Goal: Task Accomplishment & Management: Manage account settings

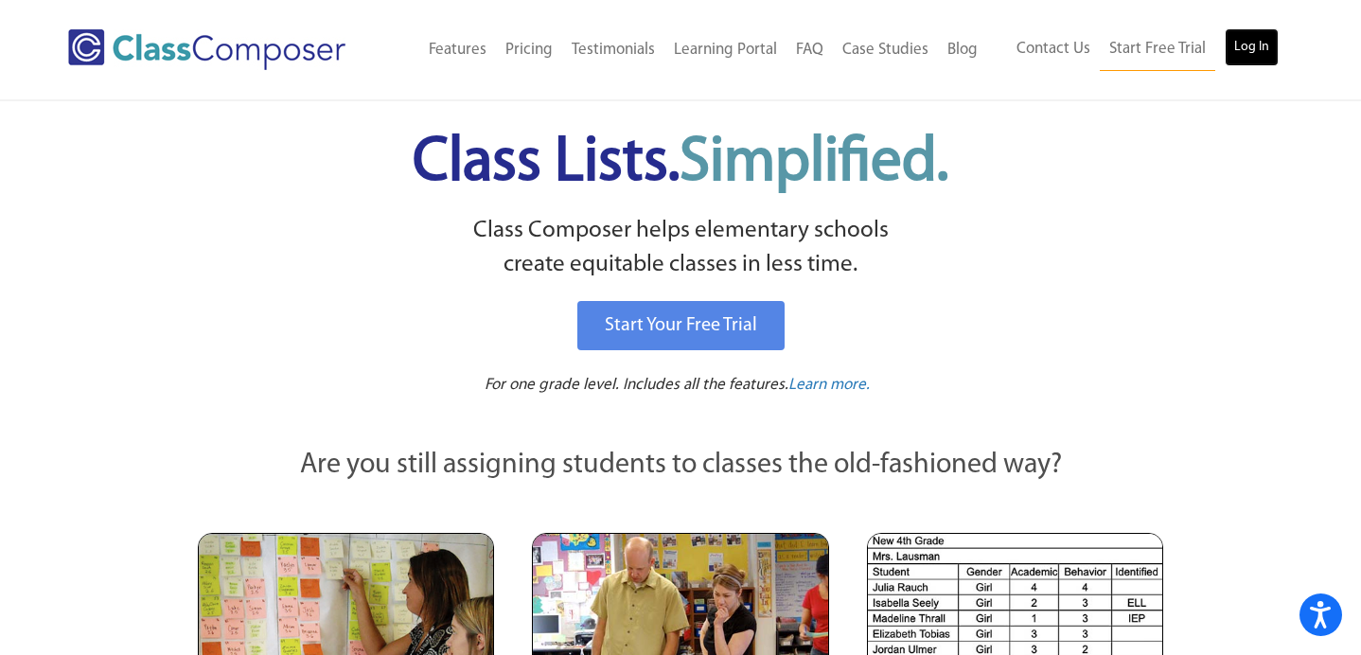
click at [1246, 46] on link "Log In" at bounding box center [1252, 47] width 54 height 38
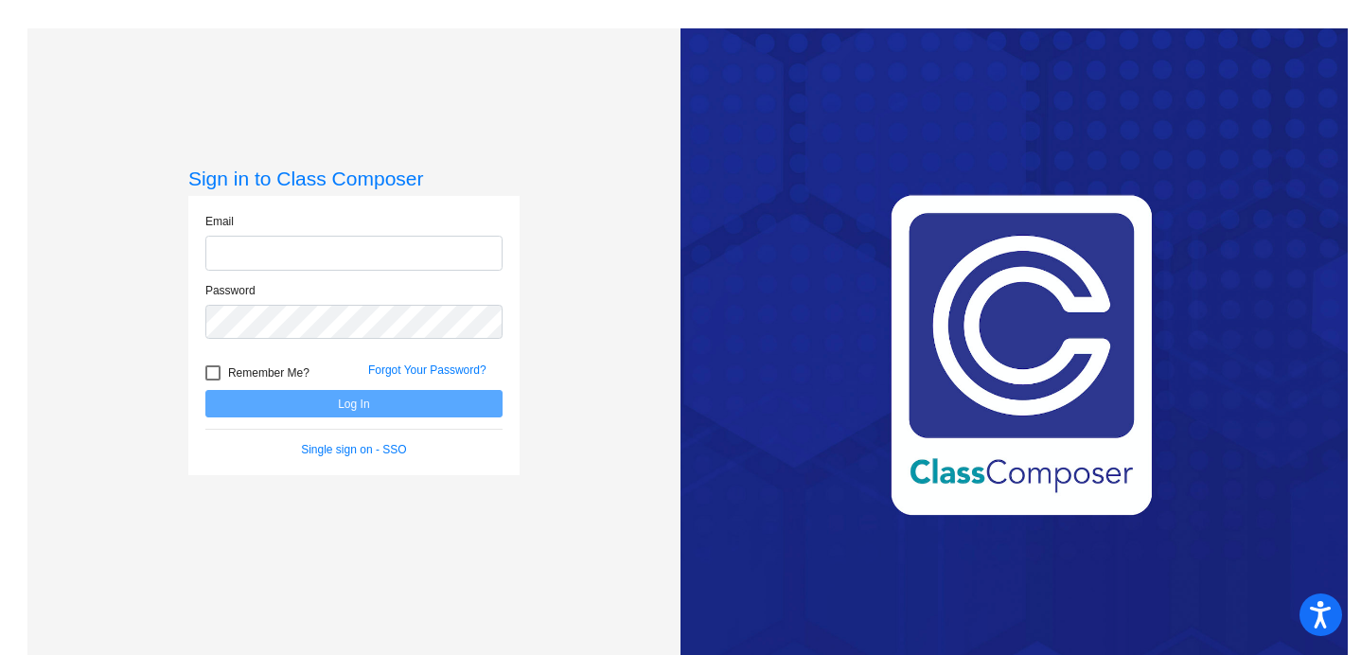
type input "[PERSON_NAME][EMAIL_ADDRESS][PERSON_NAME][DOMAIN_NAME]"
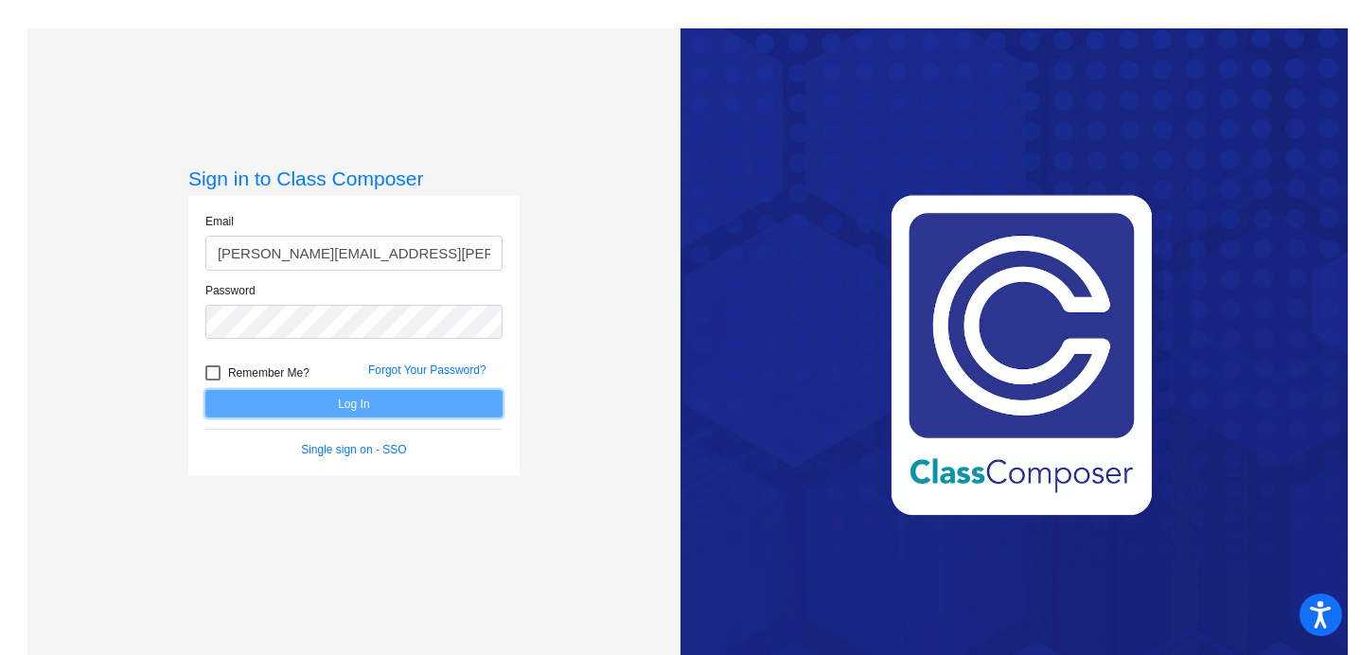
click at [362, 411] on button "Log In" at bounding box center [353, 403] width 297 height 27
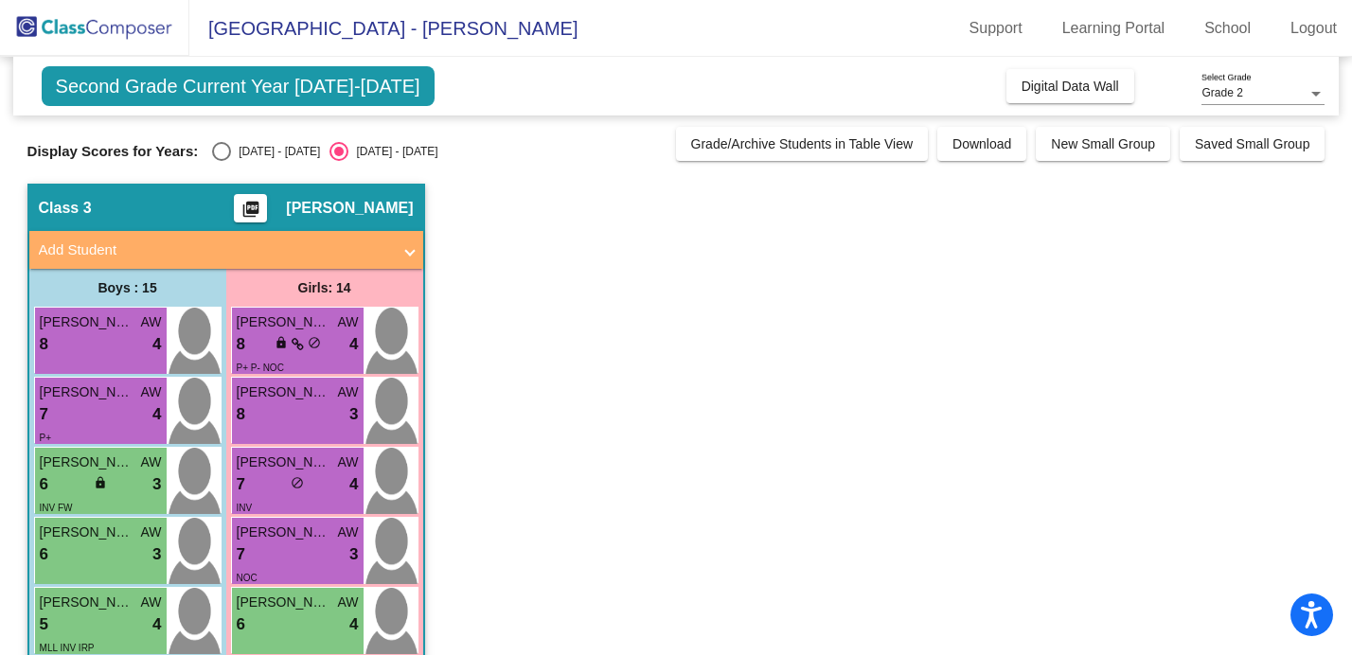
click at [1229, 97] on span "Grade 2" at bounding box center [1221, 92] width 41 height 13
click at [1229, 97] on span "Grade 2" at bounding box center [1262, 94] width 123 height 34
